Goal: Feedback & Contribution: Submit feedback/report problem

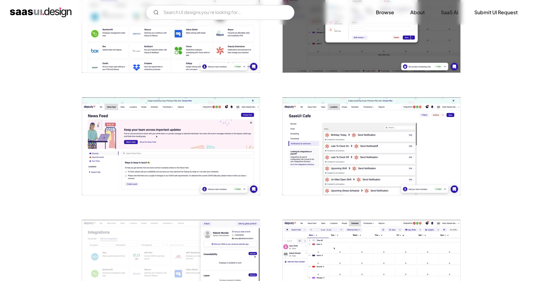
scroll to position [1150, 0]
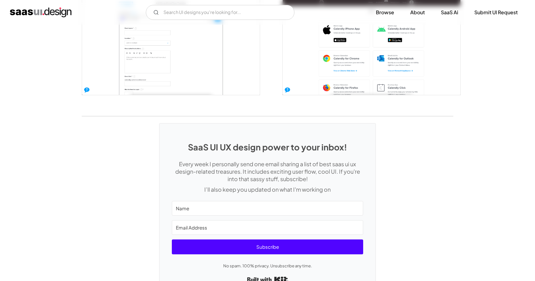
scroll to position [1389, 0]
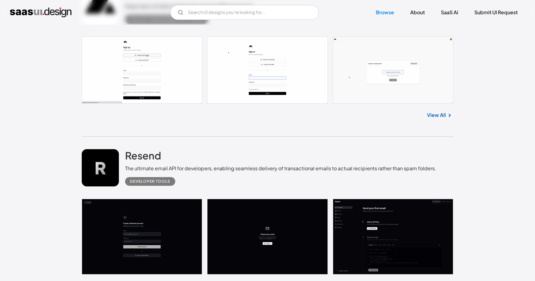
scroll to position [2212, 0]
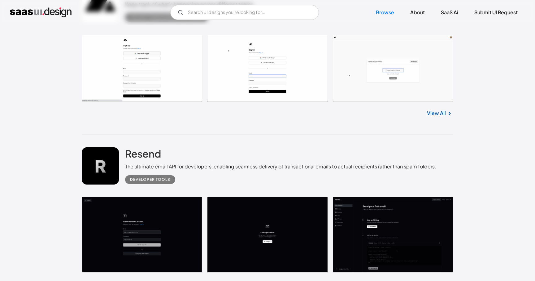
click at [158, 181] on div "Developer tools" at bounding box center [150, 179] width 40 height 7
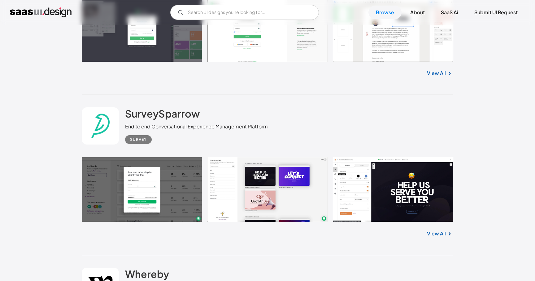
scroll to position [2985, 0]
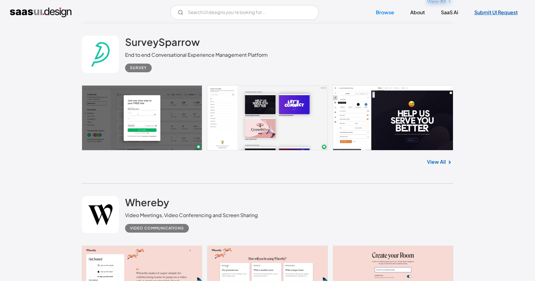
click at [492, 13] on link "Submit UI Request" at bounding box center [496, 13] width 58 height 14
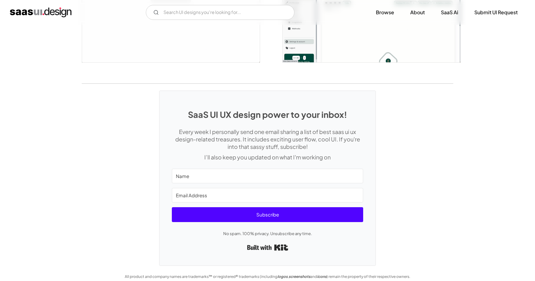
scroll to position [1538, 0]
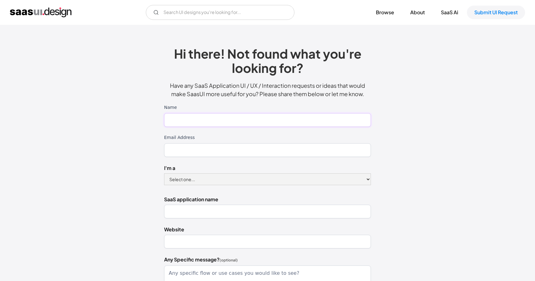
click at [323, 115] on input "Name" at bounding box center [267, 120] width 207 height 14
type input "[PERSON_NAME]"
click at [206, 151] on input "Email Address" at bounding box center [267, 150] width 207 height 14
type input "[PERSON_NAME][EMAIL_ADDRESS][PERSON_NAME][DOMAIN_NAME]"
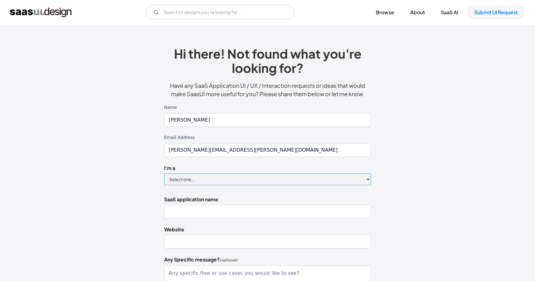
click at [202, 180] on select "Select one... Designer Product Manager Founder" at bounding box center [267, 179] width 207 height 12
select select "Designer"
click at [164, 173] on select "Select one... Designer Product Manager Founder" at bounding box center [267, 179] width 207 height 12
click at [198, 213] on input "SaaS application name" at bounding box center [267, 211] width 207 height 14
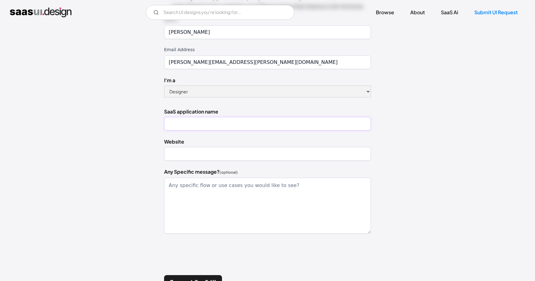
scroll to position [104, 0]
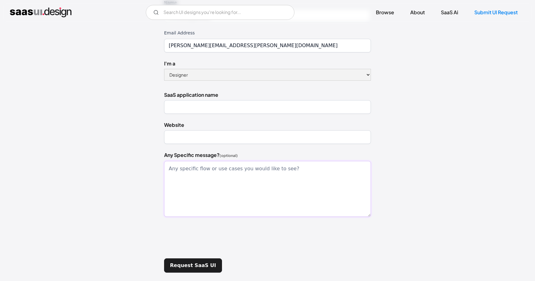
click at [196, 187] on textarea "Any Specific message? (optional)" at bounding box center [267, 189] width 207 height 56
click at [197, 110] on input "SaaS application name" at bounding box center [267, 107] width 207 height 14
type input "-"
click at [181, 137] on input "Website" at bounding box center [267, 137] width 207 height 14
type input "-"
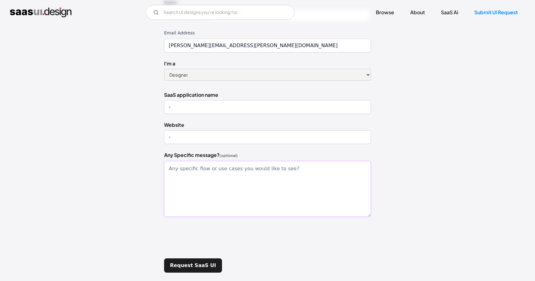
click at [180, 178] on textarea "Any Specific message? (optional)" at bounding box center [267, 189] width 207 height 56
type textarea "C"
click at [302, 168] on textarea "This is not an application request, but could you please add tags" at bounding box center [267, 189] width 207 height 56
click at [343, 166] on textarea "This is not an application request, but could you please add links to the tags" at bounding box center [267, 189] width 207 height 56
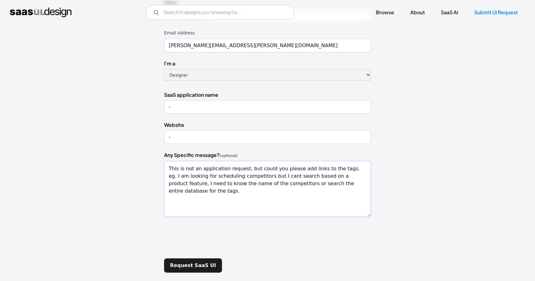
click at [361, 185] on textarea "This is not an application request, but could you please add links to the tags.…" at bounding box center [267, 189] width 207 height 56
type textarea "This is not an application request, but could you please add links to the tags.…"
click at [193, 264] on input "Request SaaS UI" at bounding box center [193, 265] width 58 height 14
type input "Please wait..."
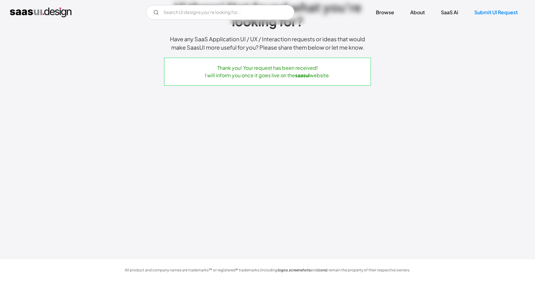
scroll to position [0, 0]
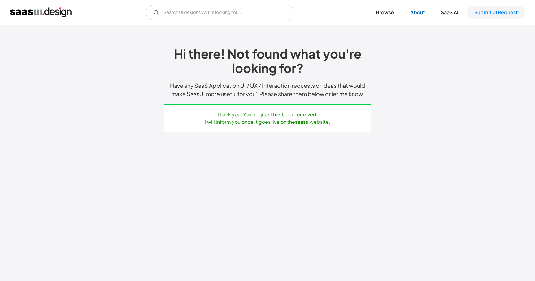
click at [421, 12] on link "About" at bounding box center [417, 13] width 29 height 14
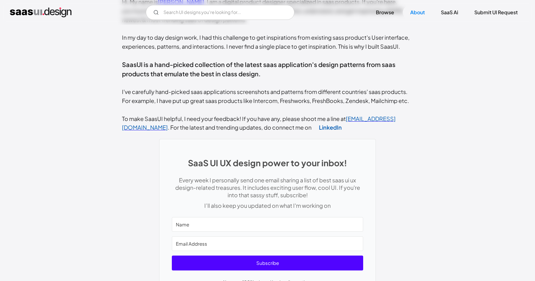
scroll to position [269, 0]
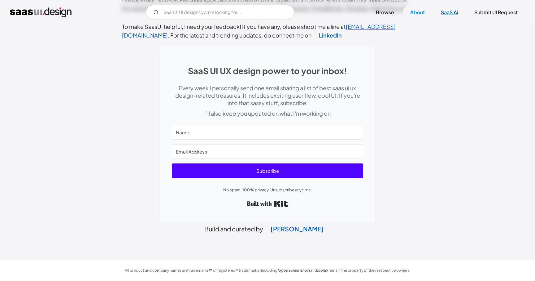
click at [454, 12] on link "SaaS Ai" at bounding box center [449, 13] width 32 height 14
